Goal: Navigation & Orientation: Find specific page/section

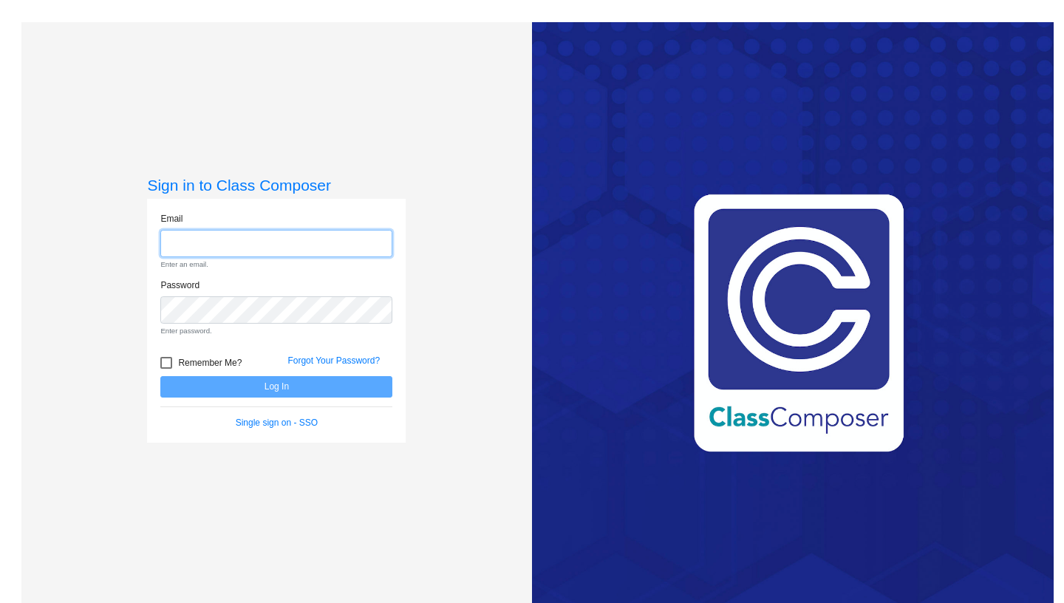
paste input "[EMAIL_ADDRESS][DOMAIN_NAME]"
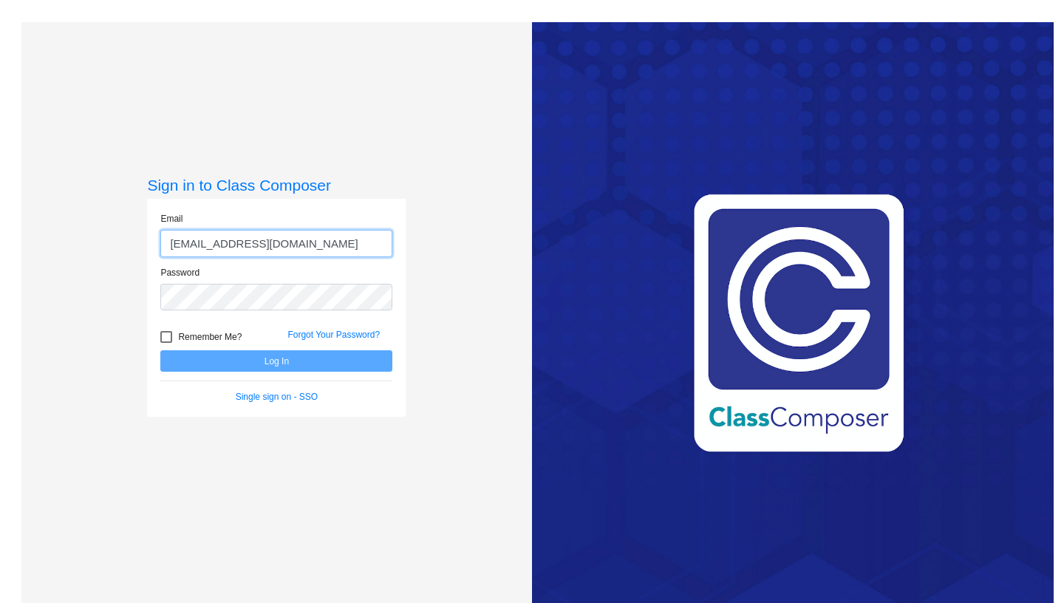
type input "[EMAIL_ADDRESS][DOMAIN_NAME]"
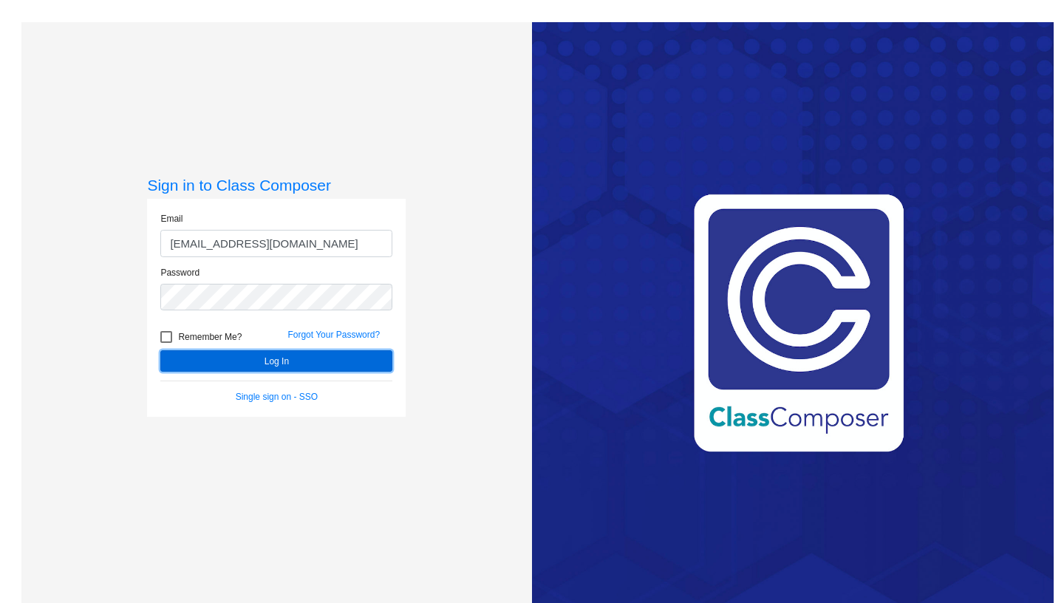
click at [333, 368] on button "Log In" at bounding box center [276, 360] width 232 height 21
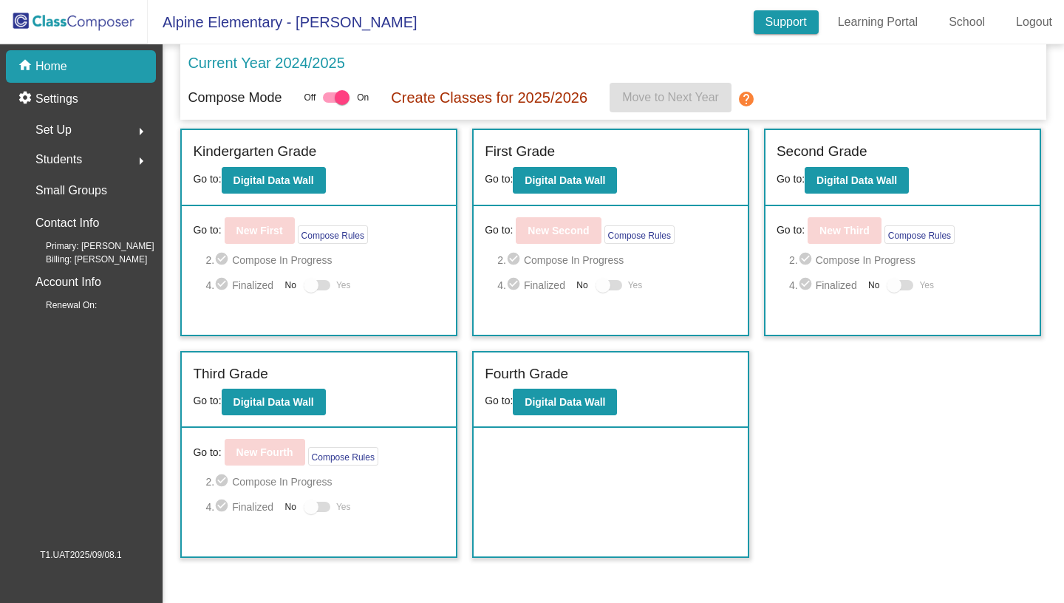
click at [760, 29] on link "Support" at bounding box center [786, 22] width 65 height 24
click at [77, 129] on div "Set Up arrow_right" at bounding box center [85, 130] width 141 height 30
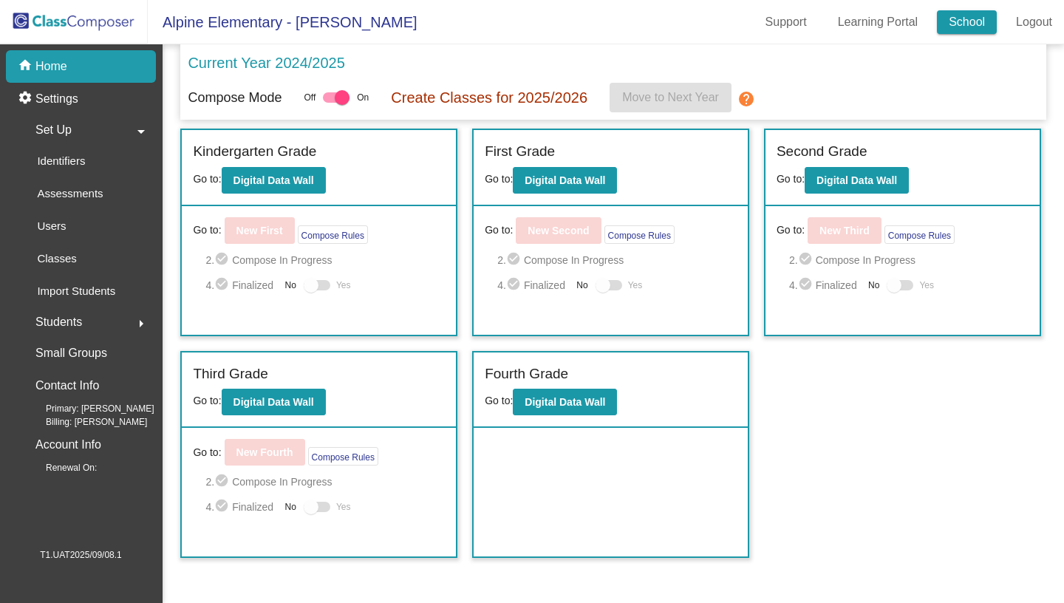
click at [977, 21] on link "School" at bounding box center [967, 22] width 60 height 24
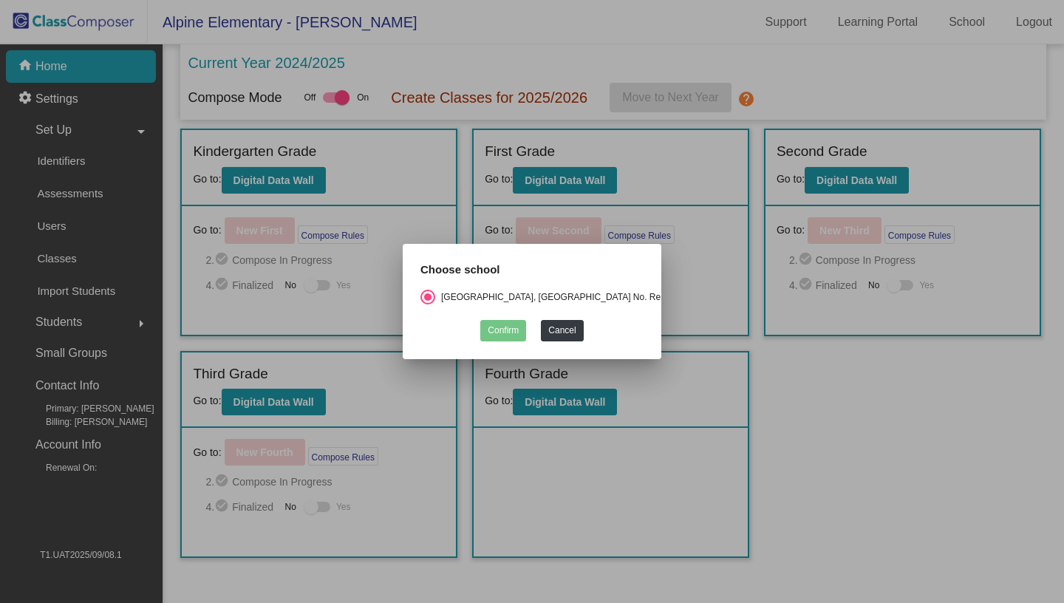
click at [853, 443] on div at bounding box center [532, 301] width 1064 height 603
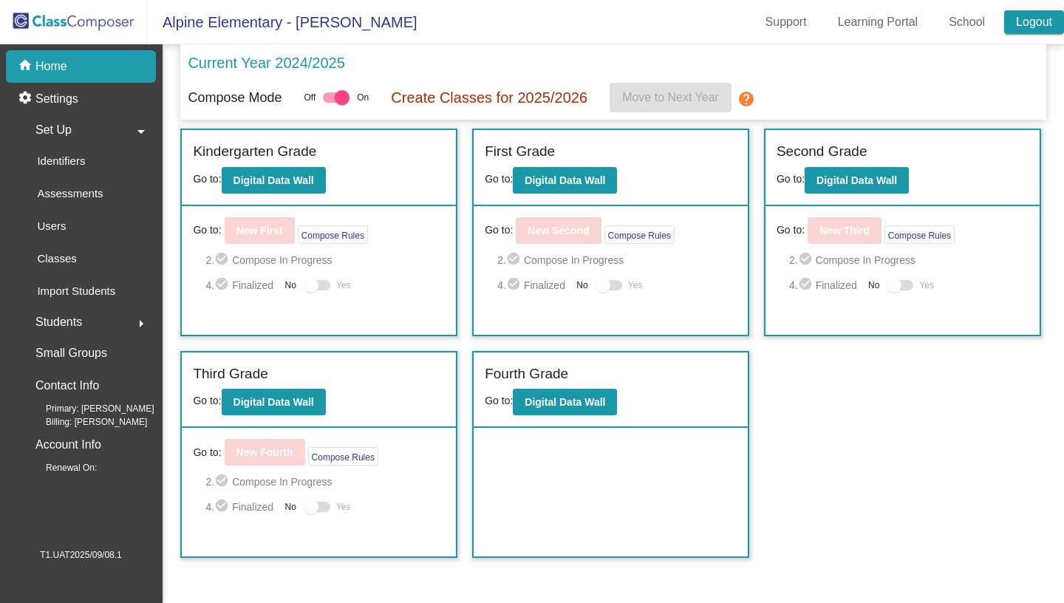
click at [1030, 22] on link "Logout" at bounding box center [1034, 22] width 60 height 24
